Goal: Find specific page/section: Find specific page/section

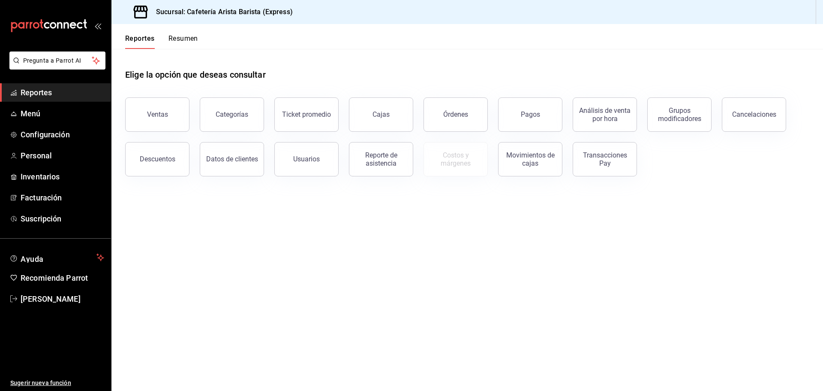
click at [184, 40] on button "Resumen" at bounding box center [183, 41] width 30 height 15
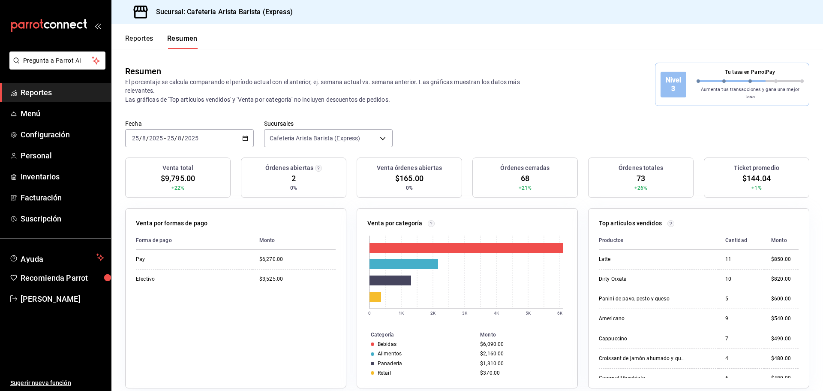
click at [148, 46] on button "Reportes" at bounding box center [139, 41] width 28 height 15
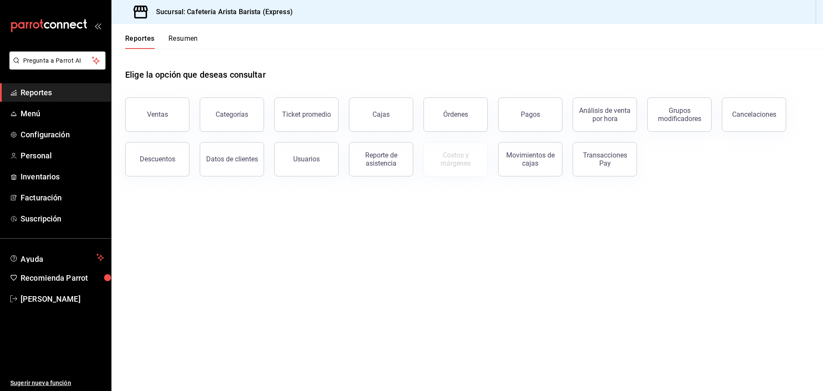
click at [184, 44] on button "Resumen" at bounding box center [183, 41] width 30 height 15
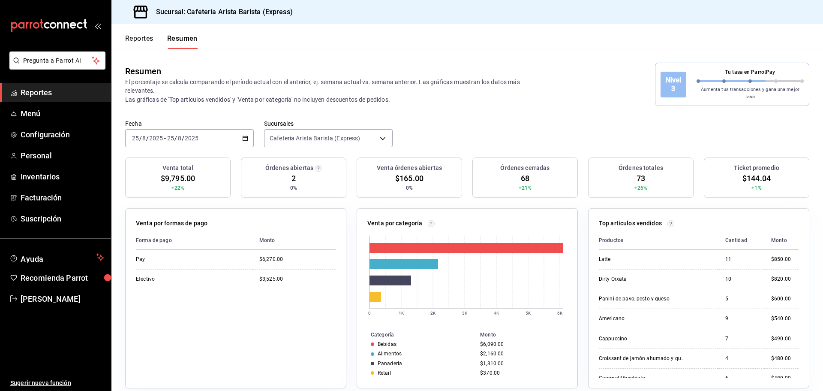
click at [245, 135] on icon "button" at bounding box center [245, 138] width 6 height 6
click at [353, 120] on label "Sucursales" at bounding box center [328, 123] width 129 height 6
click at [365, 128] on body "Pregunta a Parrot AI Reportes Menú Configuración Personal Inventarios Facturaci…" at bounding box center [411, 195] width 823 height 391
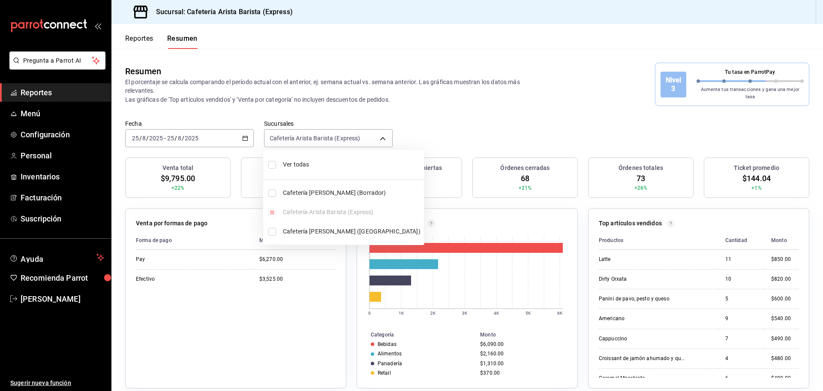
click at [361, 134] on div at bounding box center [411, 195] width 823 height 391
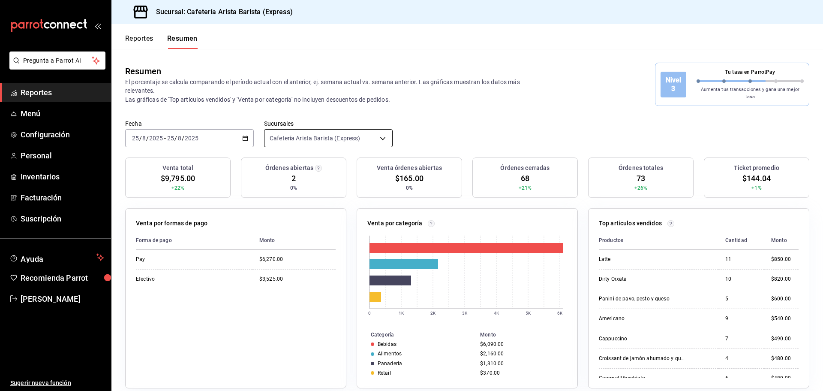
click at [347, 133] on body "Pregunta a Parrot AI Reportes Menú Configuración Personal Inventarios Facturaci…" at bounding box center [411, 195] width 823 height 391
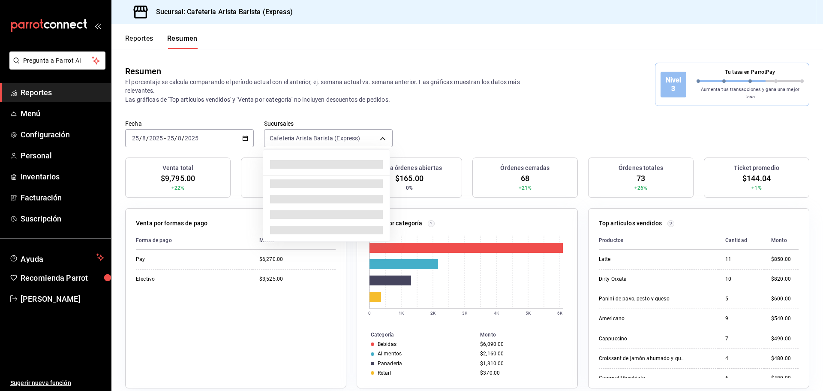
click at [350, 132] on div at bounding box center [411, 195] width 823 height 391
